Goal: Find contact information

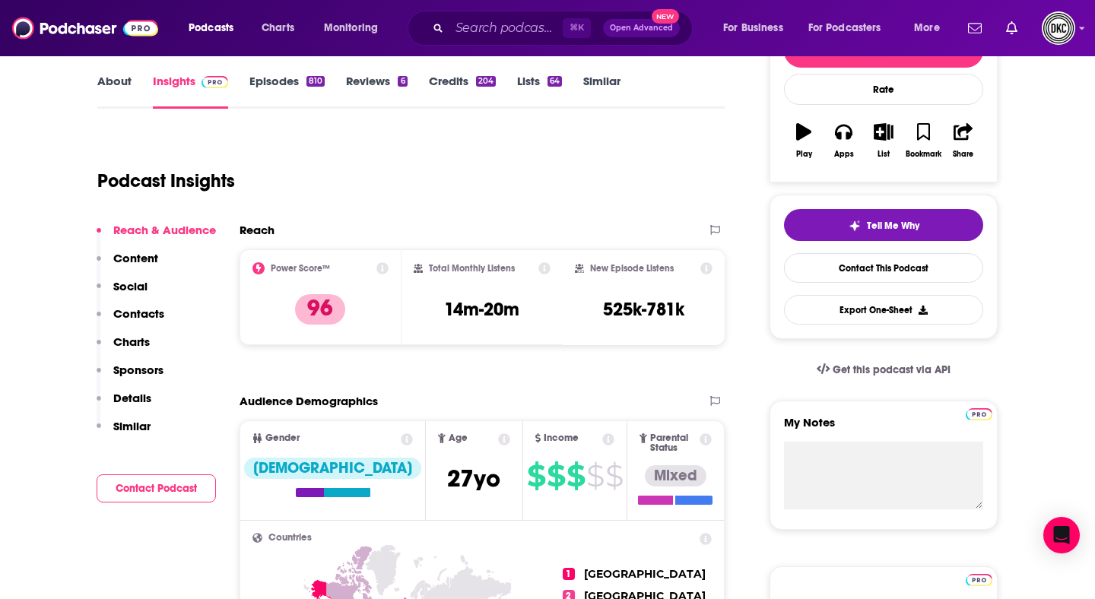
scroll to position [217, 0]
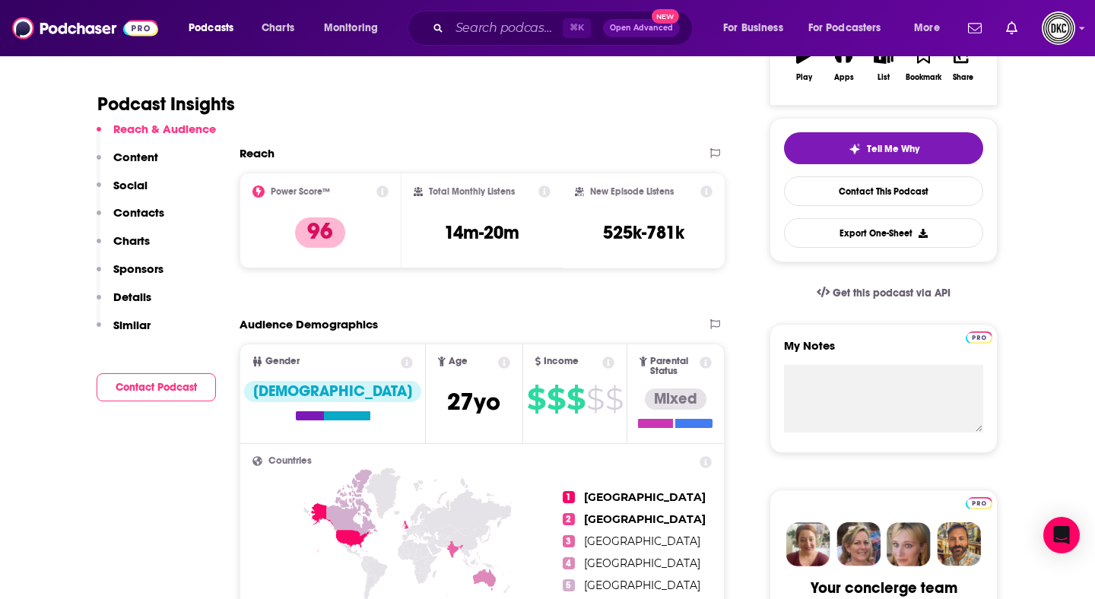
click at [162, 384] on button "Contact Podcast" at bounding box center [156, 387] width 119 height 28
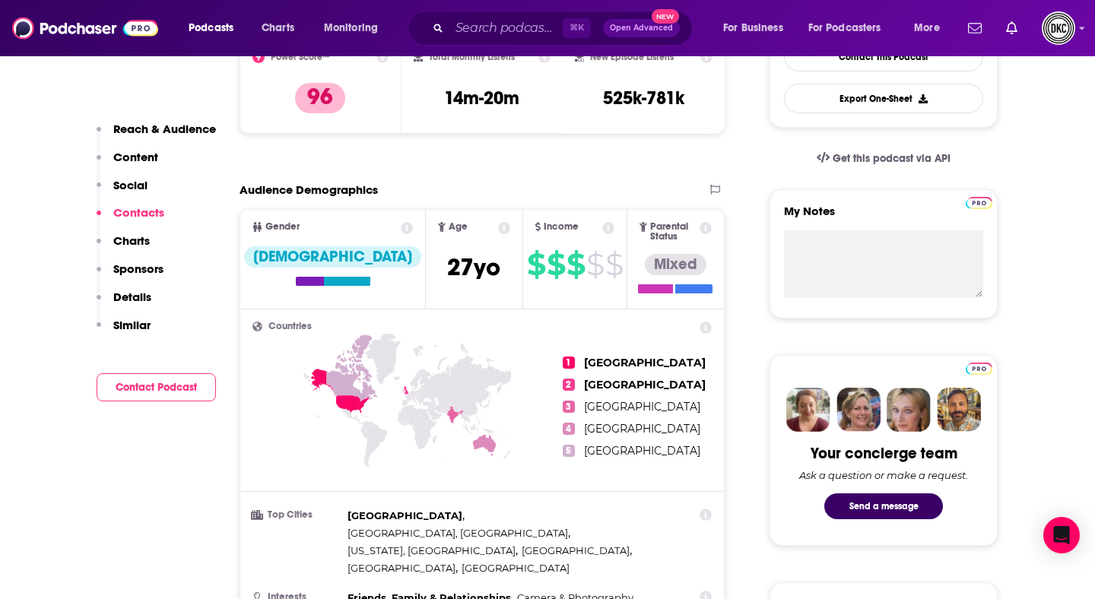
scroll to position [0, 0]
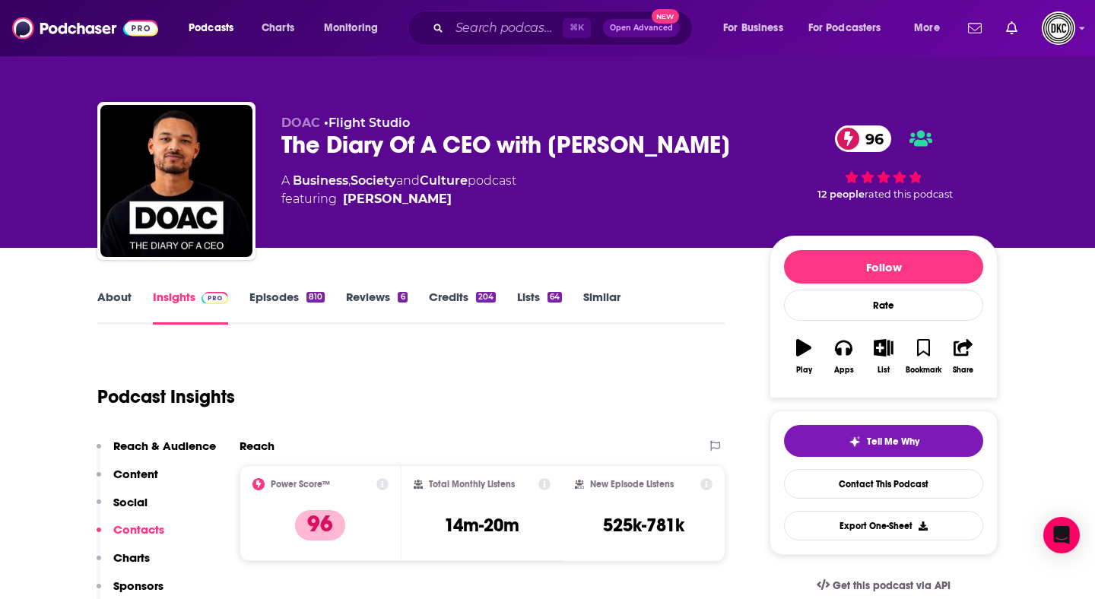
drag, startPoint x: 743, startPoint y: 148, endPoint x: 279, endPoint y: 143, distance: 463.9
click at [279, 143] on div "DOAC • Flight Studio The Diary Of A CEO with Steven Bartlett 96 A Business , So…" at bounding box center [547, 184] width 900 height 164
copy h2 "The Diary Of A CEO with Steven Bartlett"
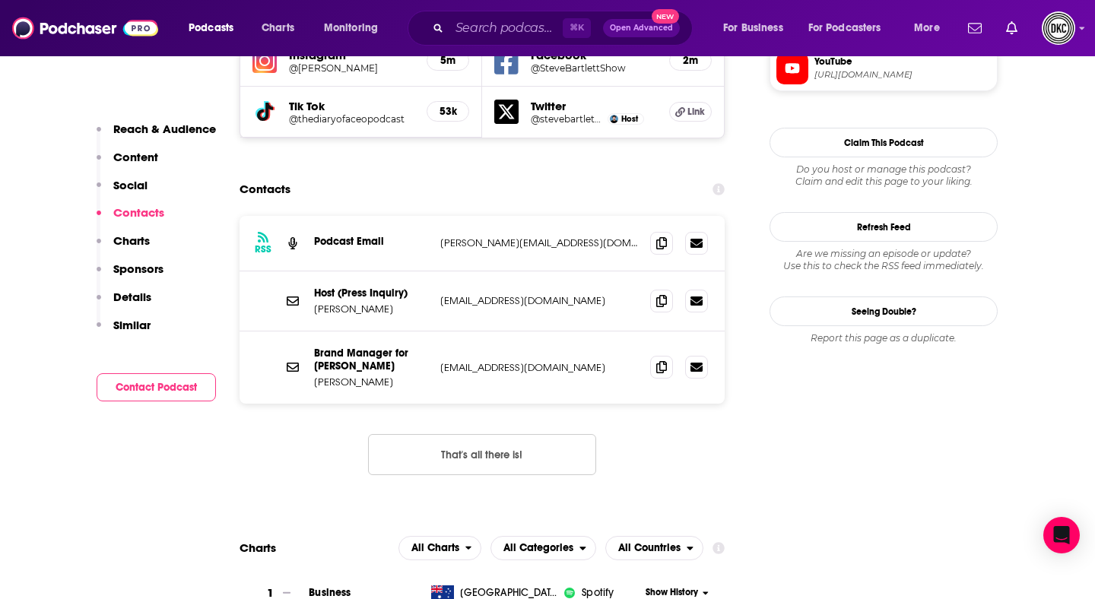
scroll to position [1438, 0]
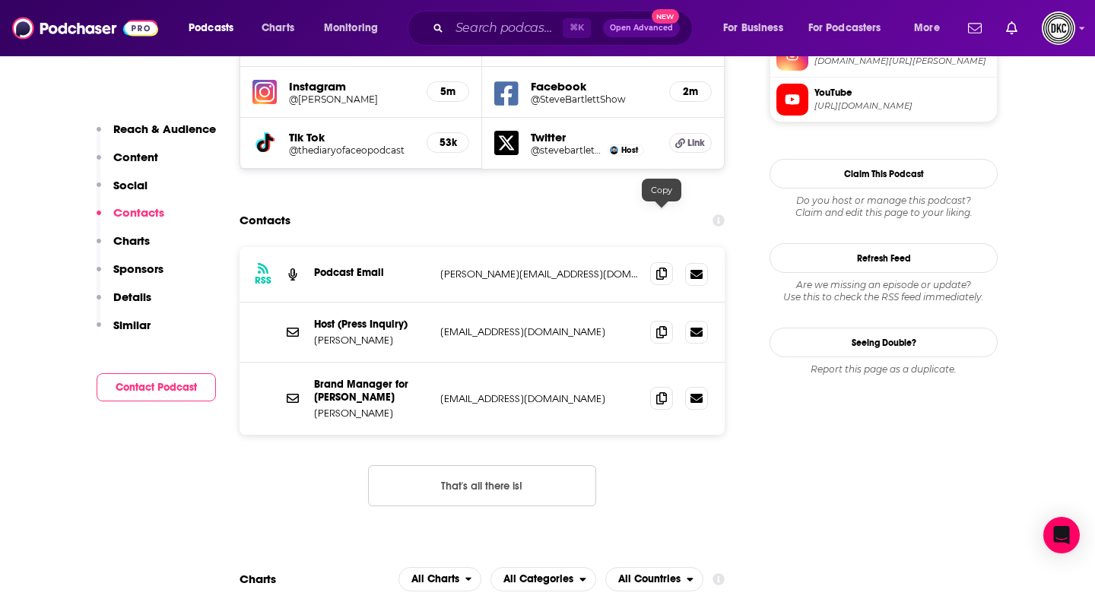
click at [660, 268] on icon at bounding box center [661, 274] width 11 height 12
drag, startPoint x: 392, startPoint y: 284, endPoint x: 313, endPoint y: 284, distance: 79.1
click at [313, 303] on div "Host (Press Inquiry) Steven Bartlett press@stevenbartlett.com press@stevenbartl…" at bounding box center [482, 333] width 485 height 60
copy p "Steven Bartlett"
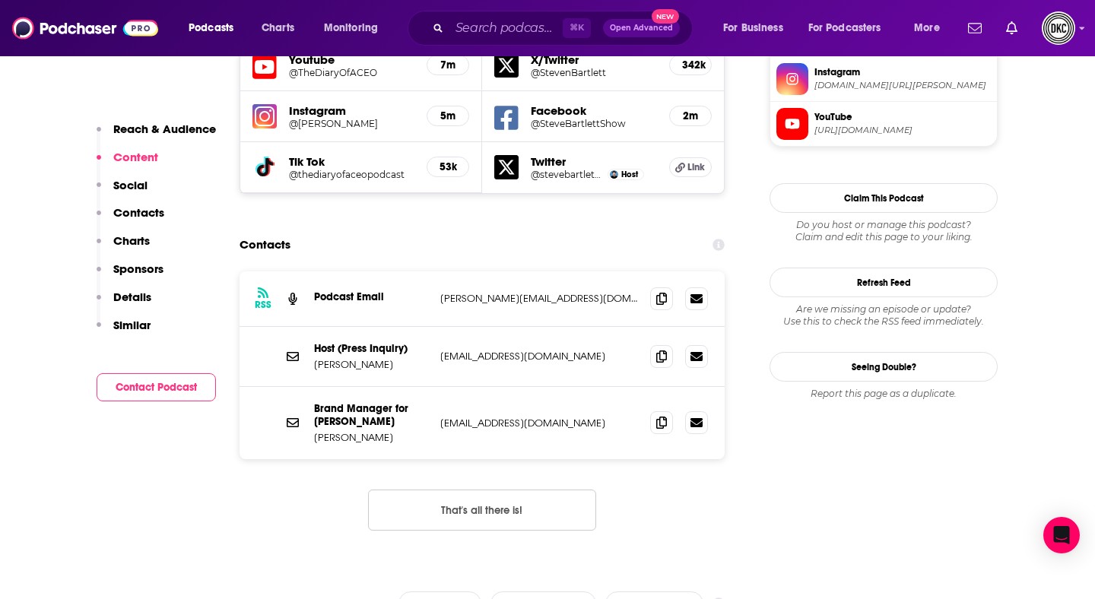
scroll to position [0, 0]
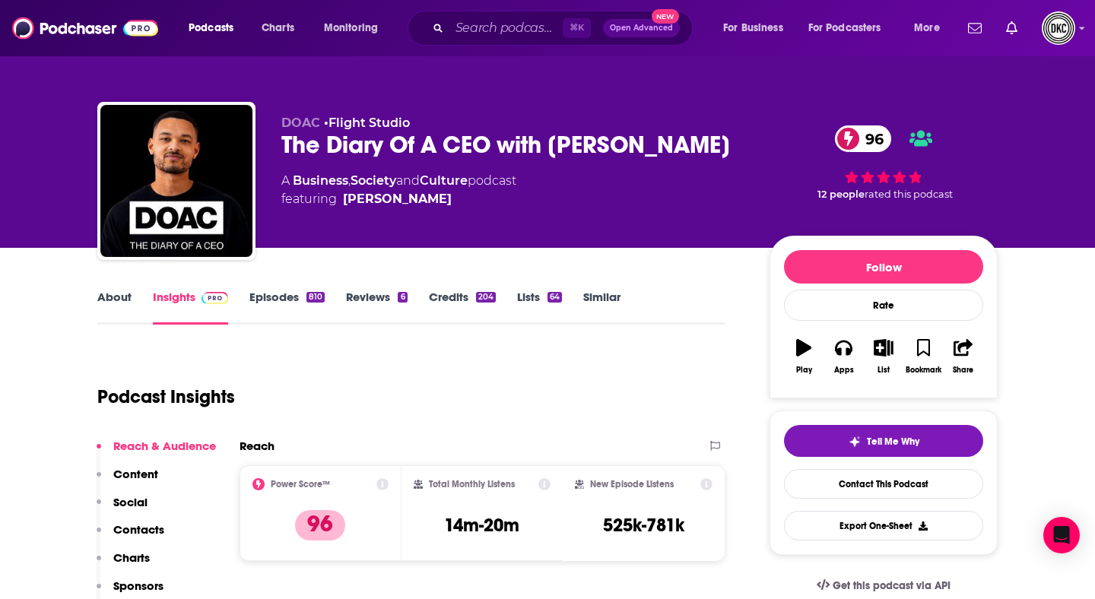
click at [112, 300] on link "About" at bounding box center [114, 307] width 34 height 35
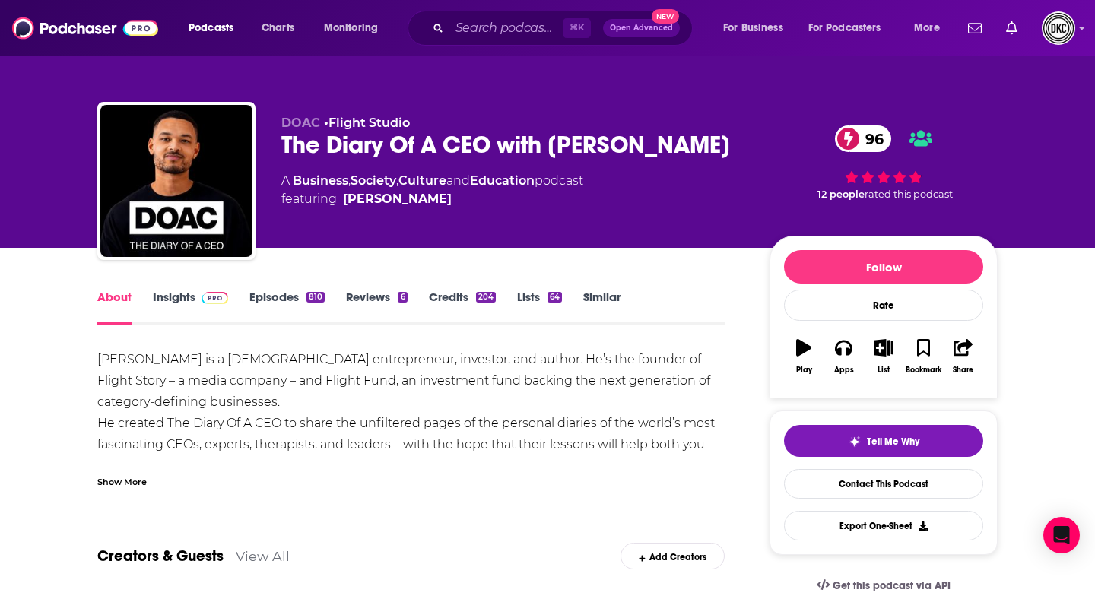
click at [119, 474] on div "Show More" at bounding box center [121, 481] width 49 height 14
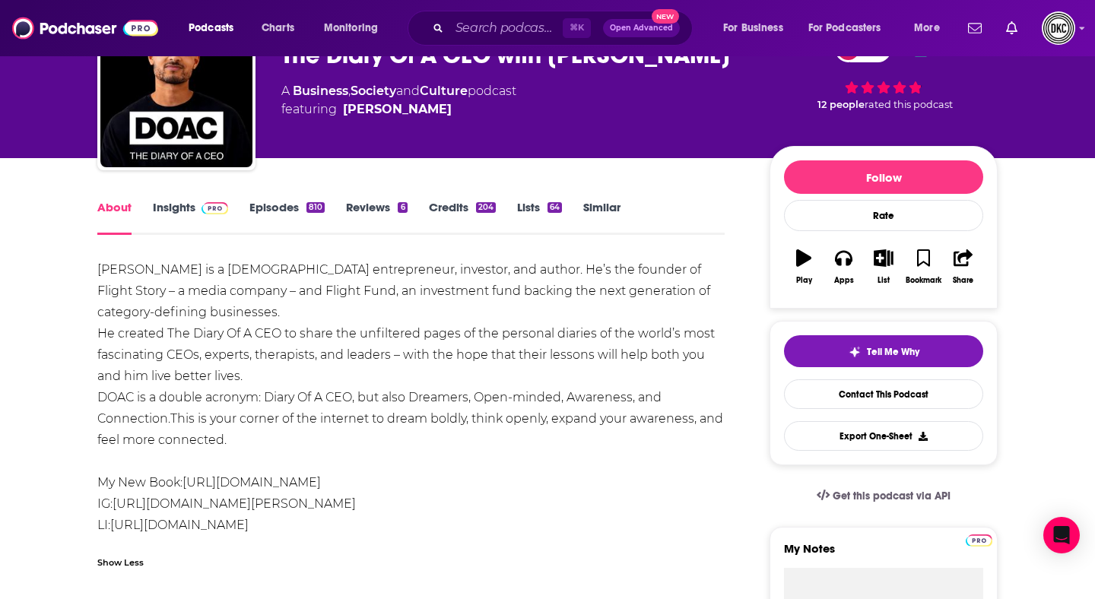
scroll to position [94, 0]
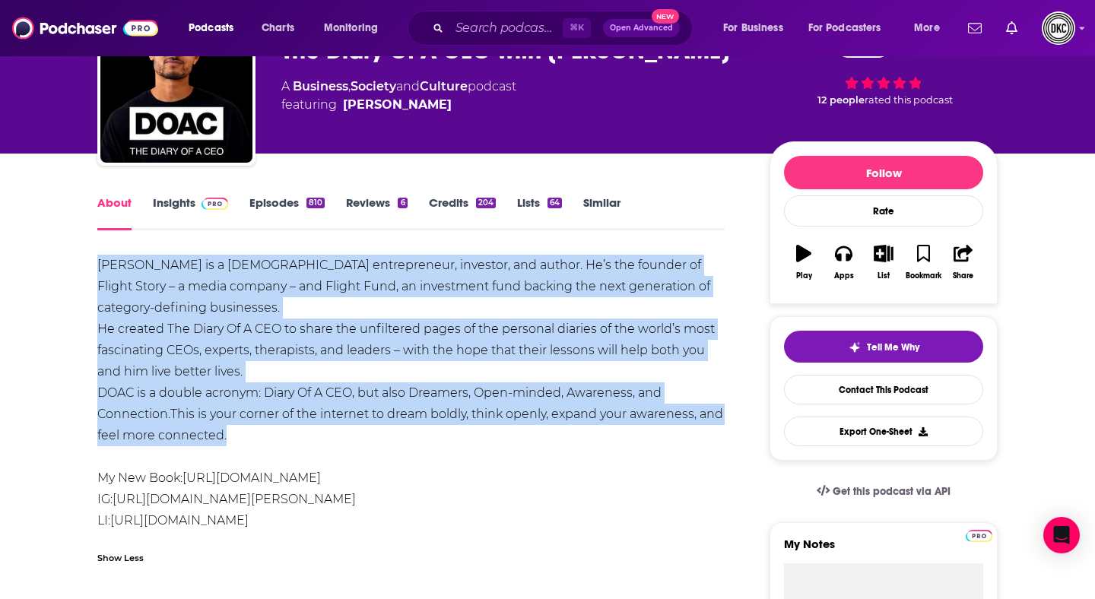
drag, startPoint x: 255, startPoint y: 432, endPoint x: 94, endPoint y: 272, distance: 227.4
copy div "Steven Bartlett is a British entrepreneur, investor, and author. He’s the found…"
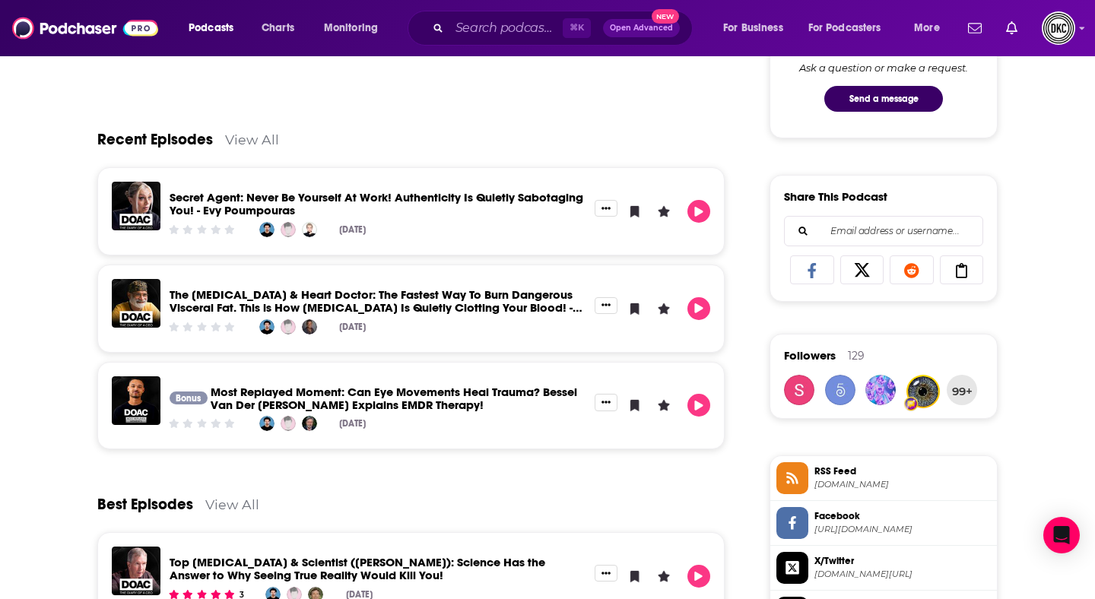
scroll to position [0, 0]
